Goal: Check status

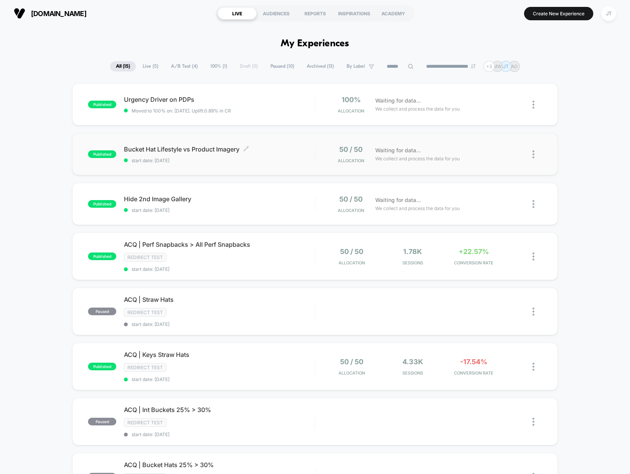
click at [281, 158] on span "start date: [DATE]" at bounding box center [219, 161] width 190 height 6
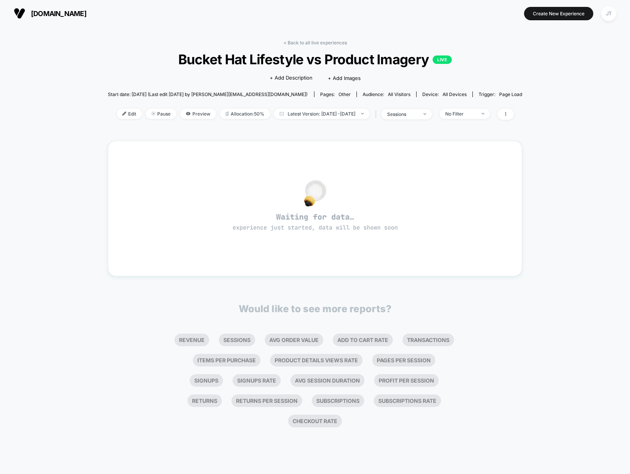
click at [35, 10] on span "[DOMAIN_NAME]" at bounding box center [58, 14] width 55 height 8
